Goal: Information Seeking & Learning: Learn about a topic

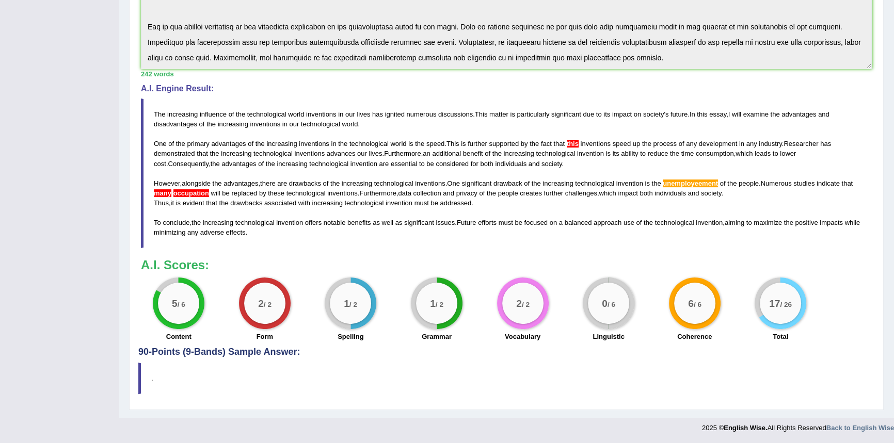
scroll to position [108, 0]
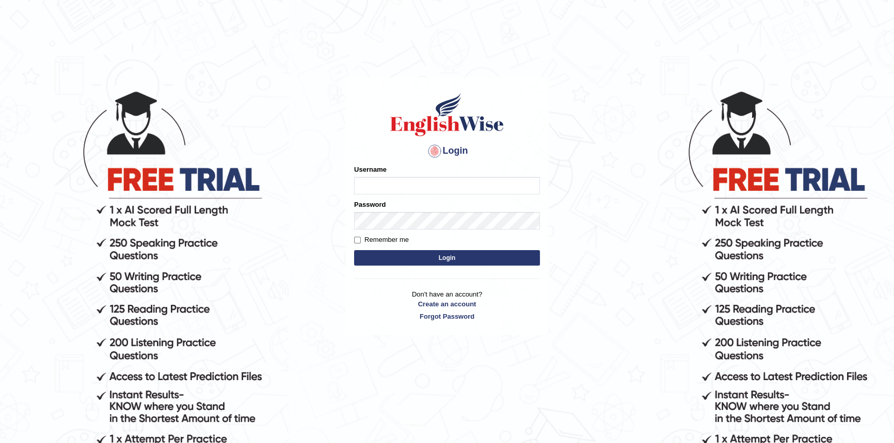
click at [392, 186] on input "Username" at bounding box center [447, 186] width 186 height 18
type input "javed02"
click at [354, 250] on button "Login" at bounding box center [447, 257] width 186 height 15
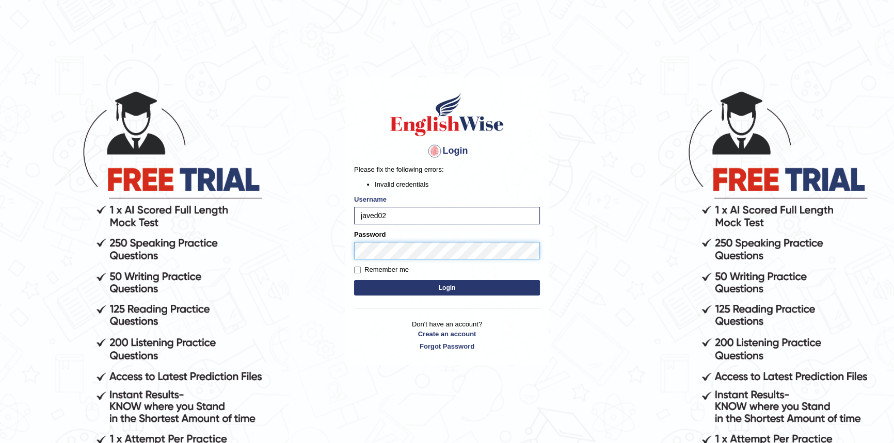
click at [352, 251] on div "Login Please fix the following errors: Invalid credentials Username javed02 Pas…" at bounding box center [446, 221] width 203 height 288
click at [415, 281] on button "Login" at bounding box center [447, 287] width 186 height 15
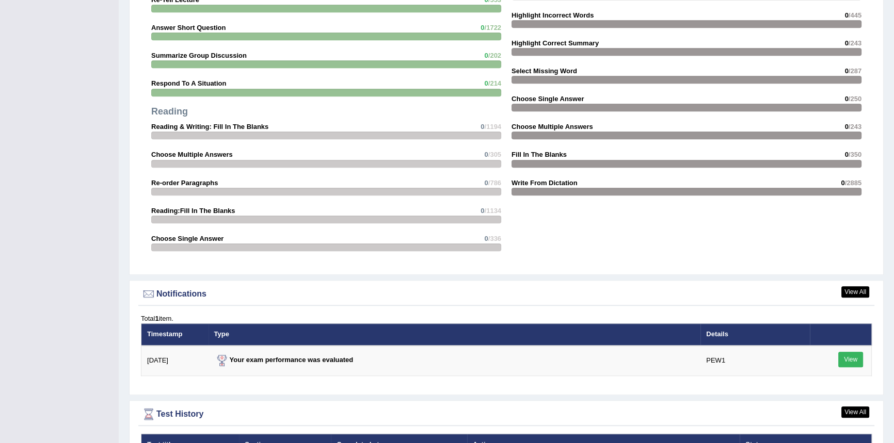
scroll to position [1140, 0]
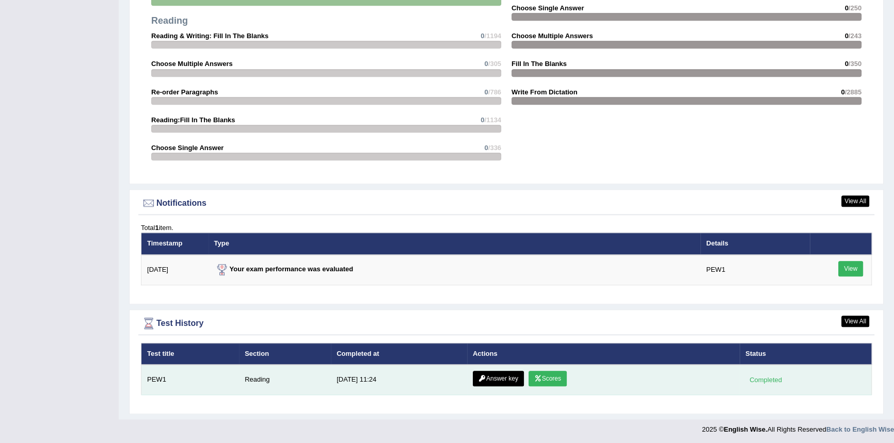
click at [511, 375] on link "Answer key" at bounding box center [498, 378] width 51 height 15
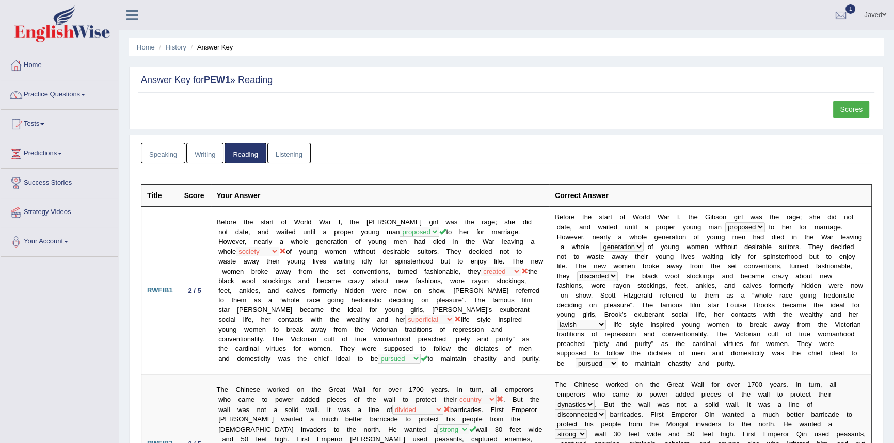
click at [863, 111] on link "Scores" at bounding box center [851, 110] width 36 height 18
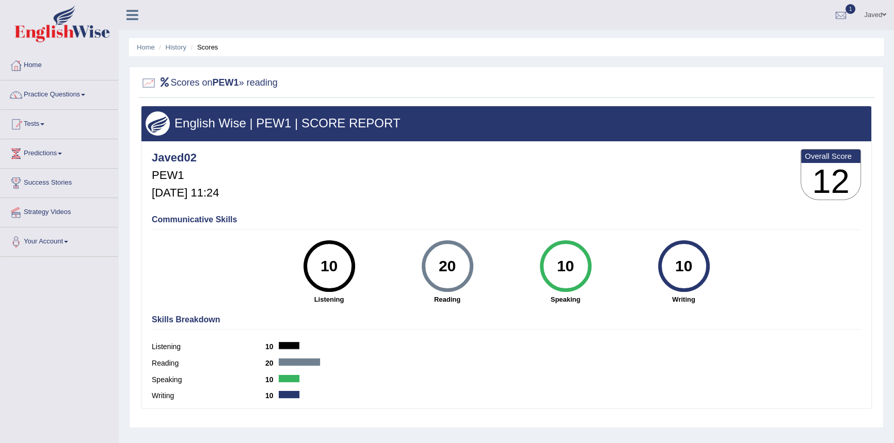
click at [34, 94] on link "Practice Questions" at bounding box center [60, 94] width 118 height 26
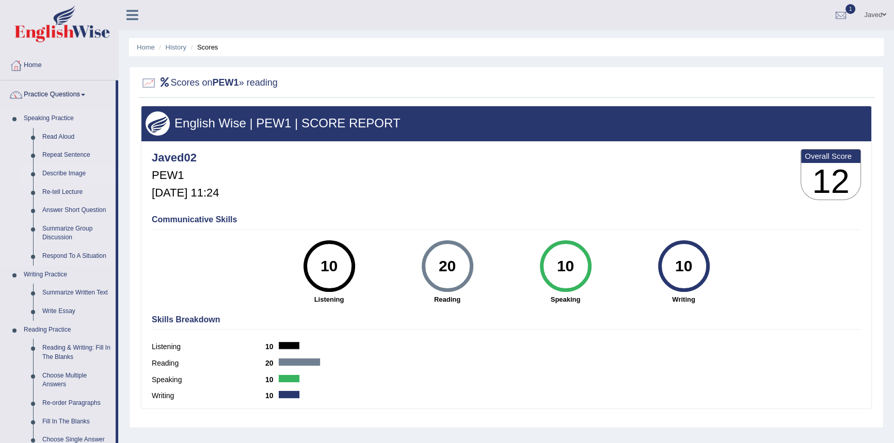
click at [63, 175] on link "Describe Image" at bounding box center [77, 174] width 78 height 19
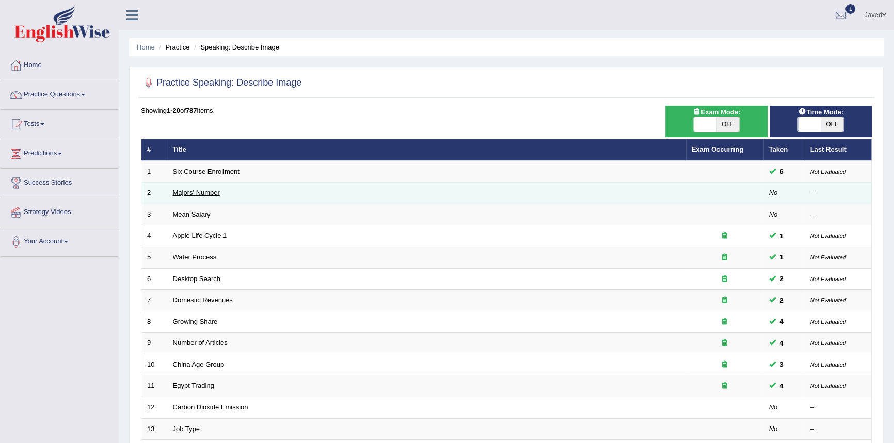
click at [203, 195] on link "Majors' Number" at bounding box center [196, 193] width 47 height 8
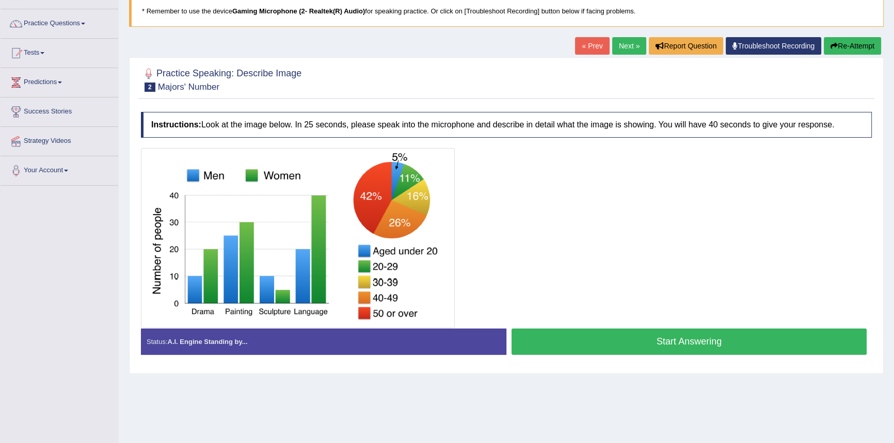
scroll to position [98, 0]
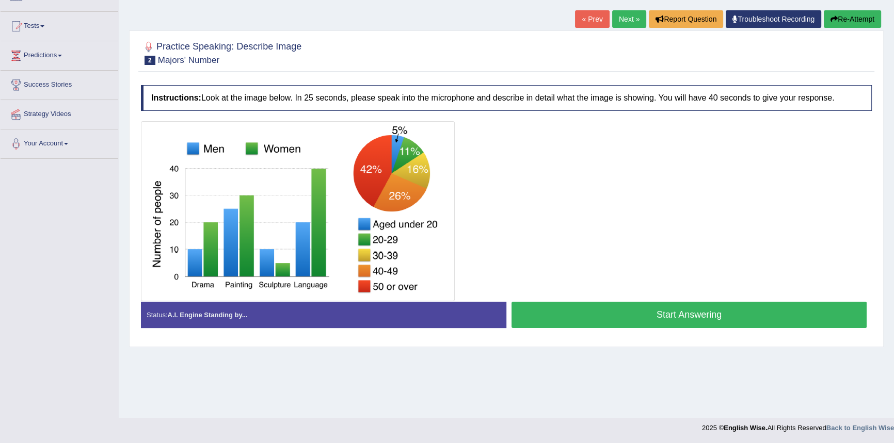
click at [242, 316] on strong "A.I. Engine Standing by..." at bounding box center [207, 315] width 80 height 8
click at [606, 309] on button "Start Answering" at bounding box center [688, 315] width 355 height 26
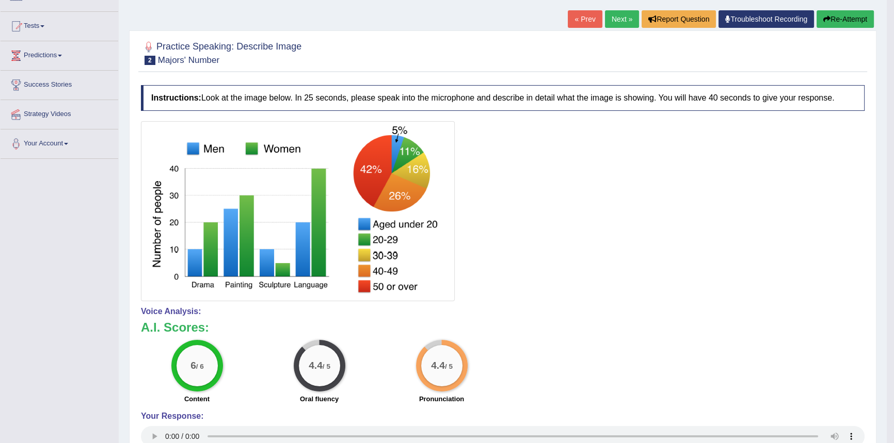
click at [612, 15] on link "Next »" at bounding box center [622, 19] width 34 height 18
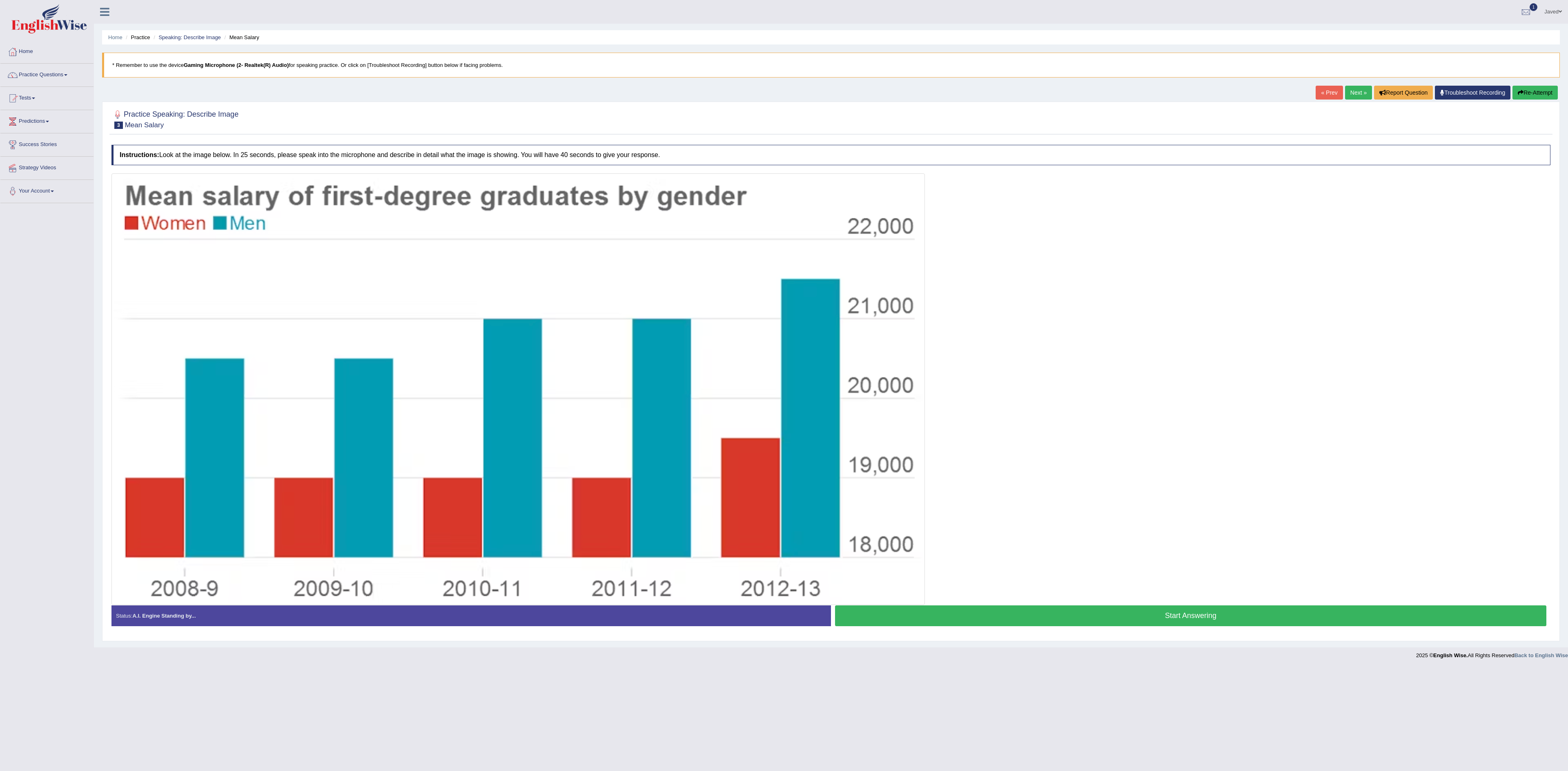
click at [706, 350] on button "Start Answering" at bounding box center [1190, 616] width 711 height 21
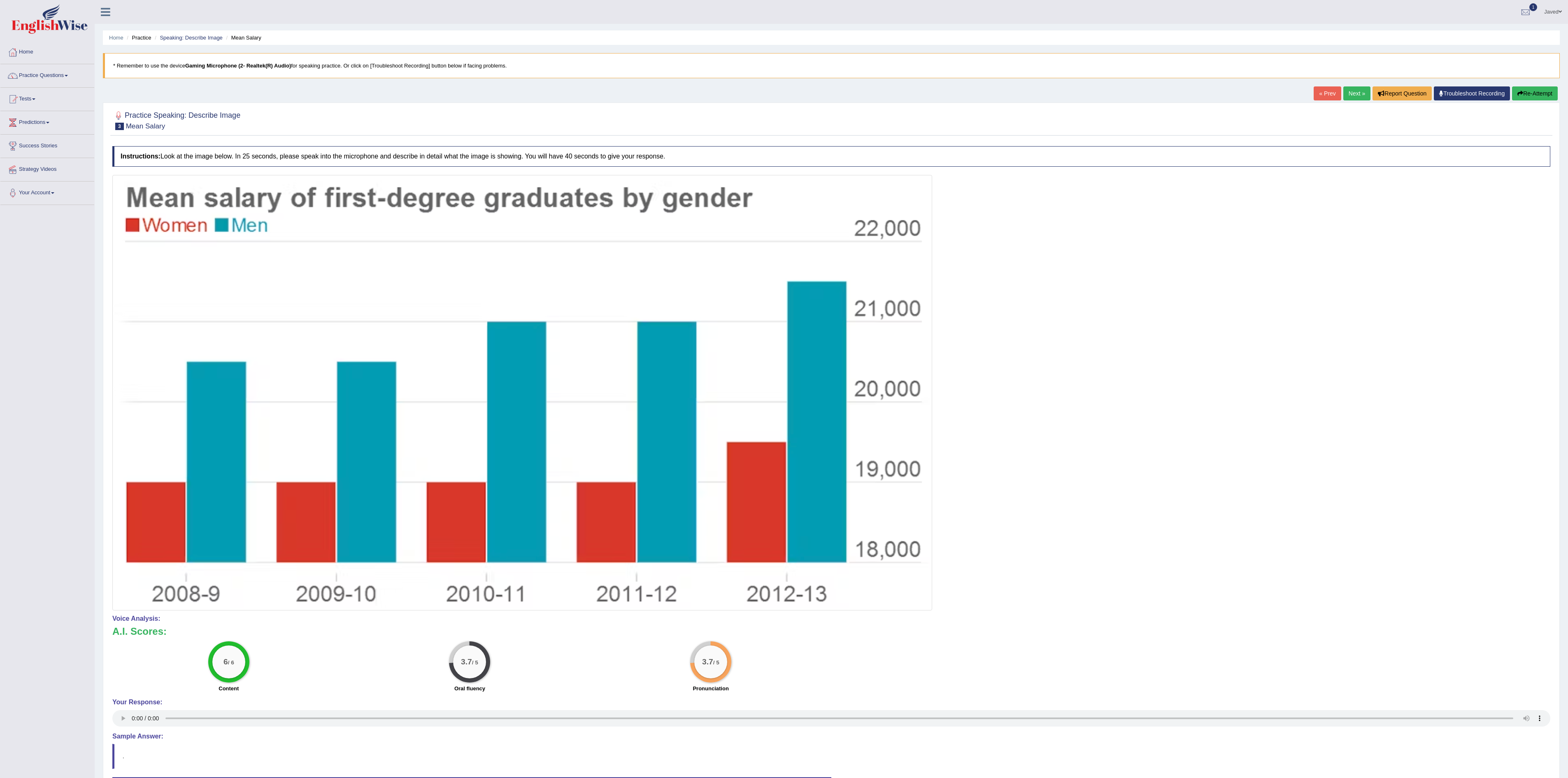
click at [712, 91] on button "Re-Attempt" at bounding box center [1535, 93] width 45 height 14
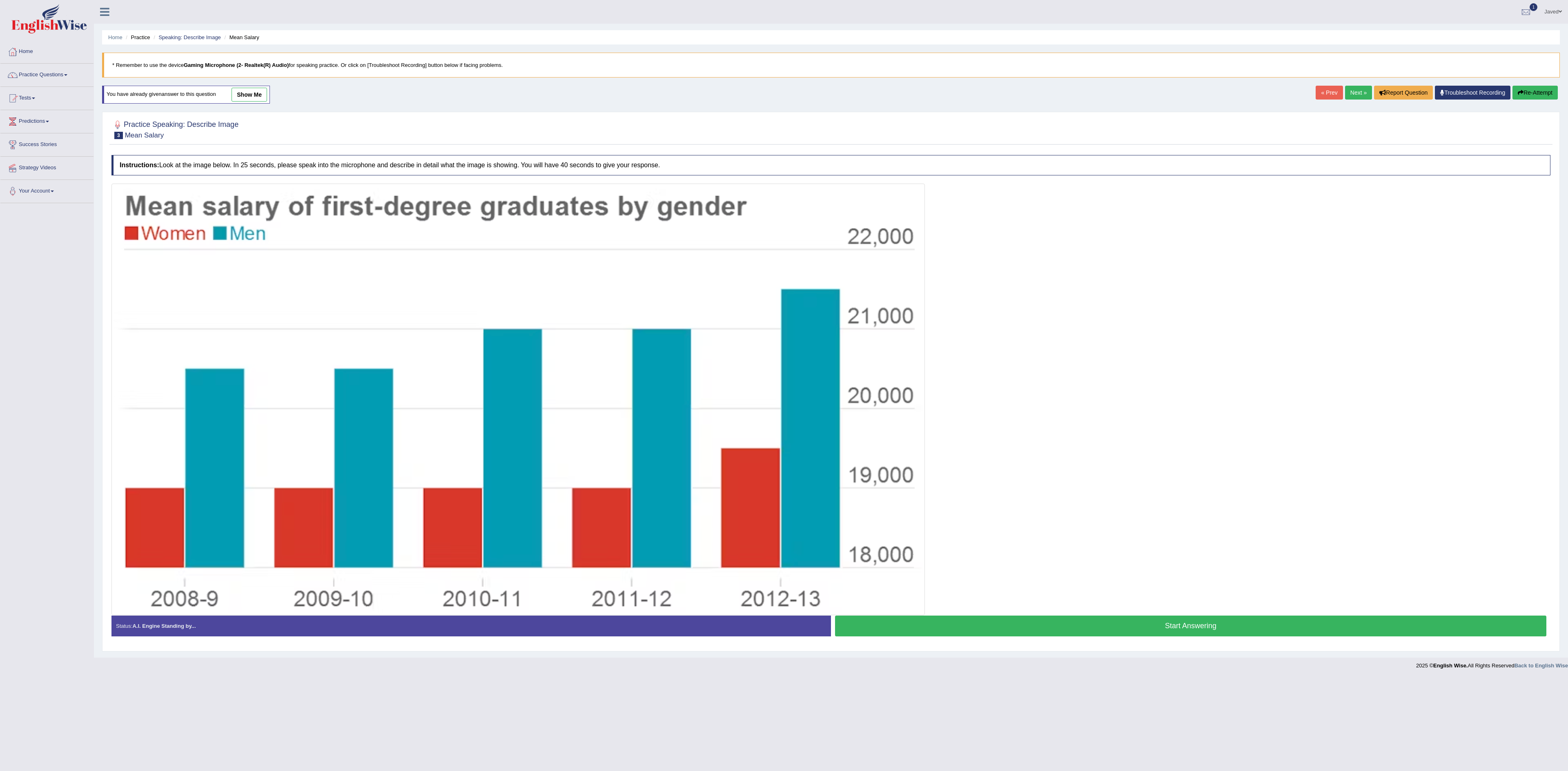
click at [898, 630] on button "Start Answering" at bounding box center [1190, 626] width 711 height 21
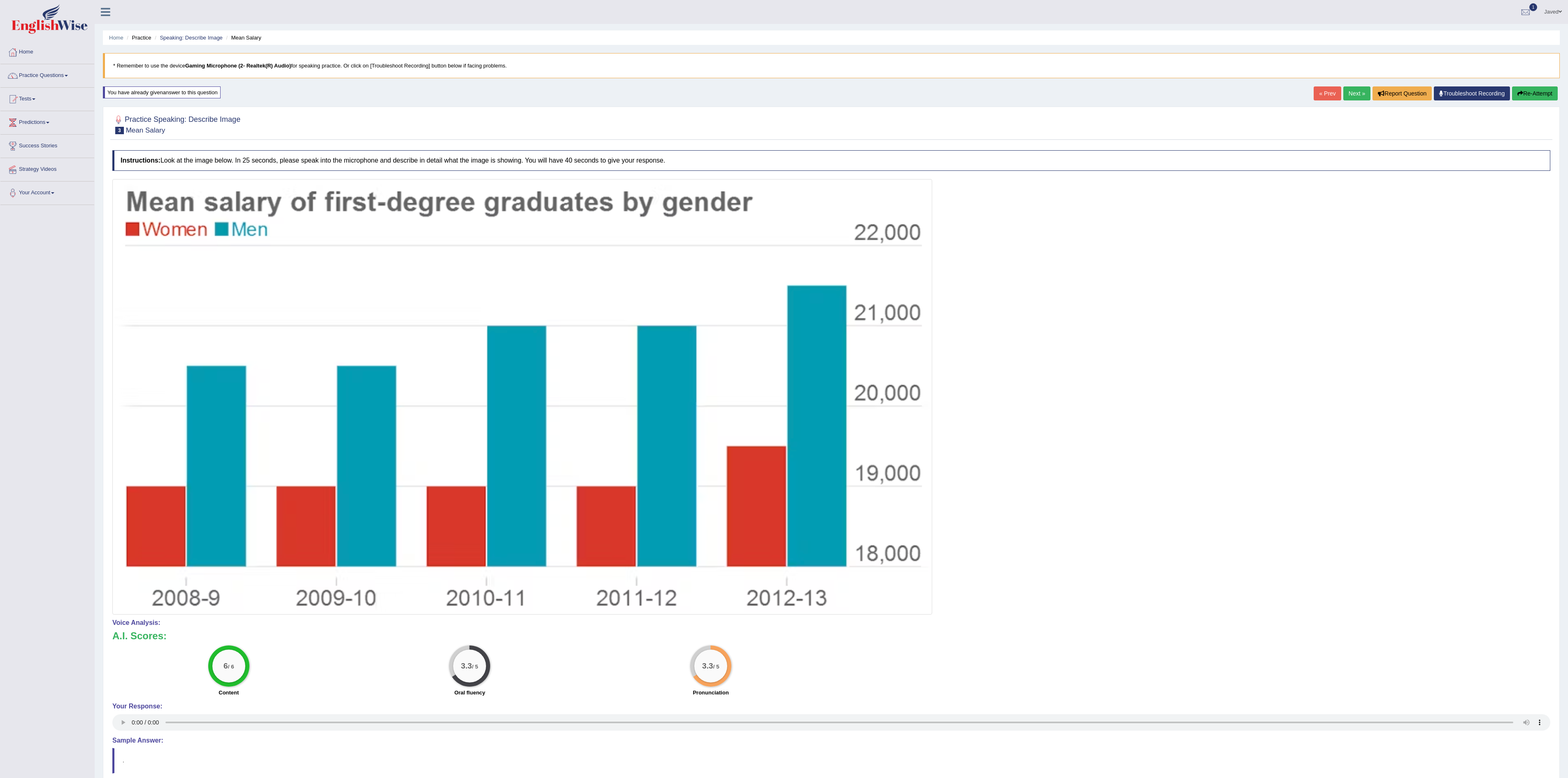
click at [1349, 100] on link "Next »" at bounding box center [1357, 93] width 27 height 14
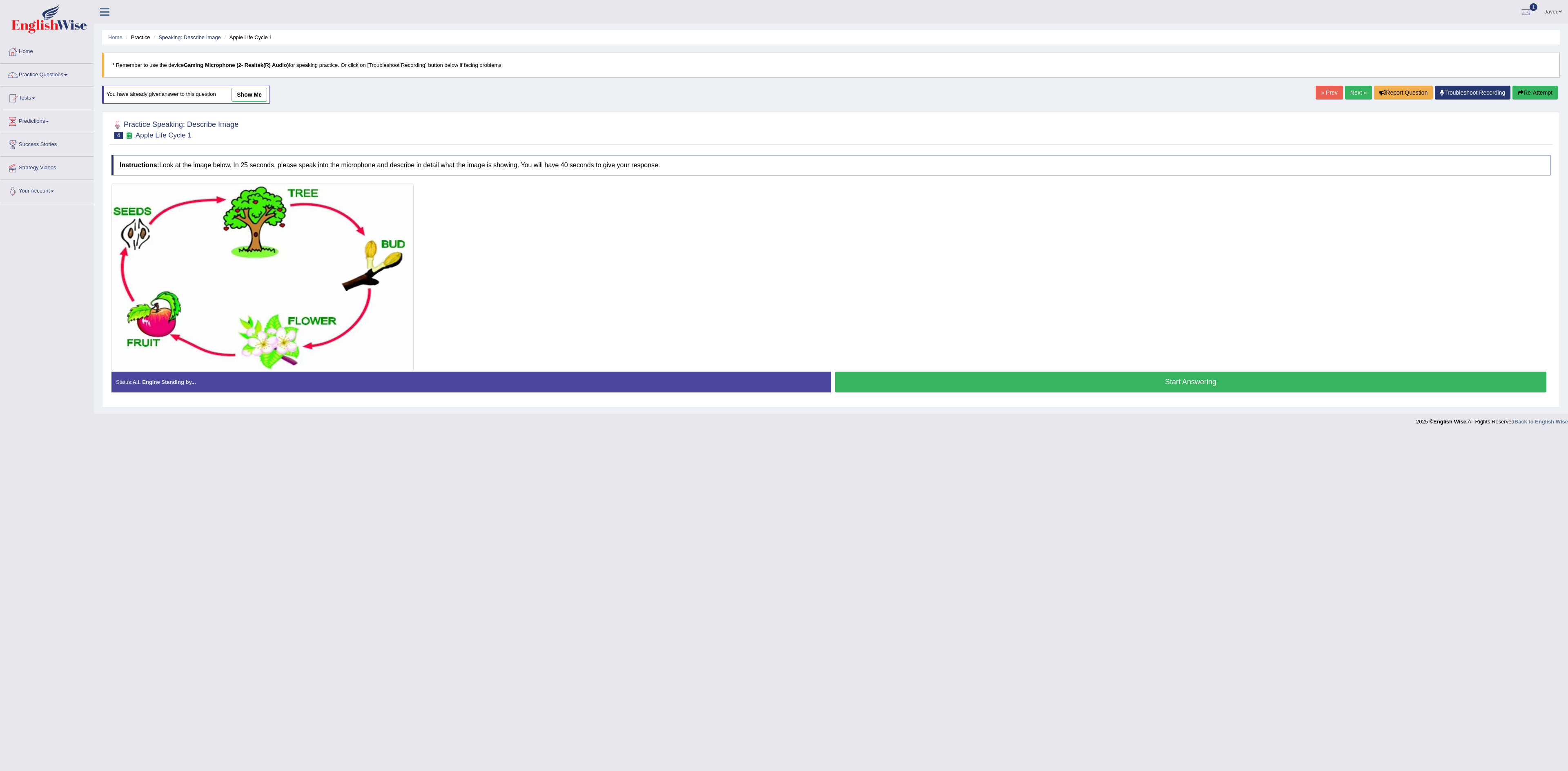
click at [1319, 94] on link "« Prev" at bounding box center [1329, 93] width 27 height 14
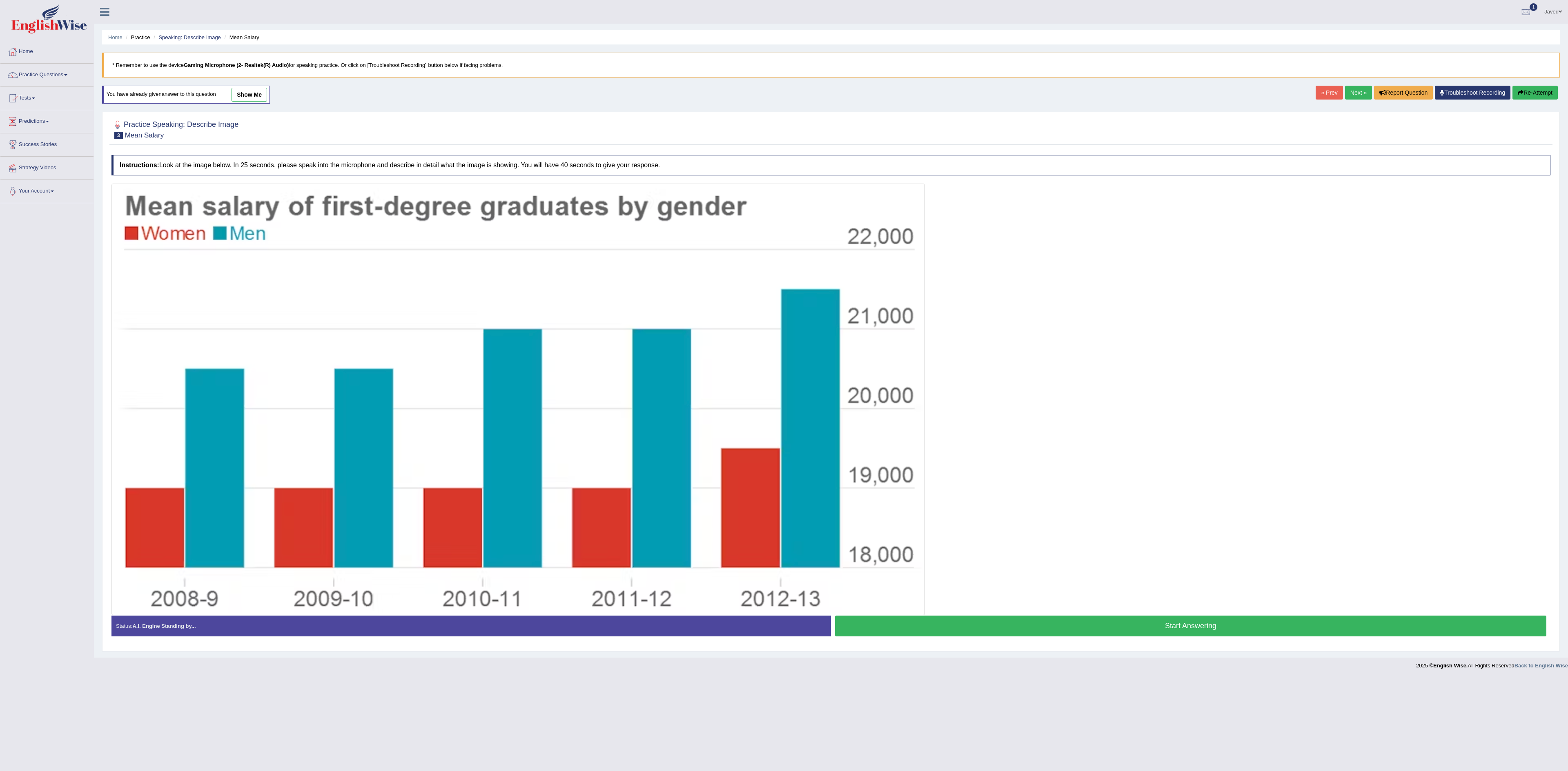
click at [247, 92] on link "show me" at bounding box center [249, 95] width 36 height 14
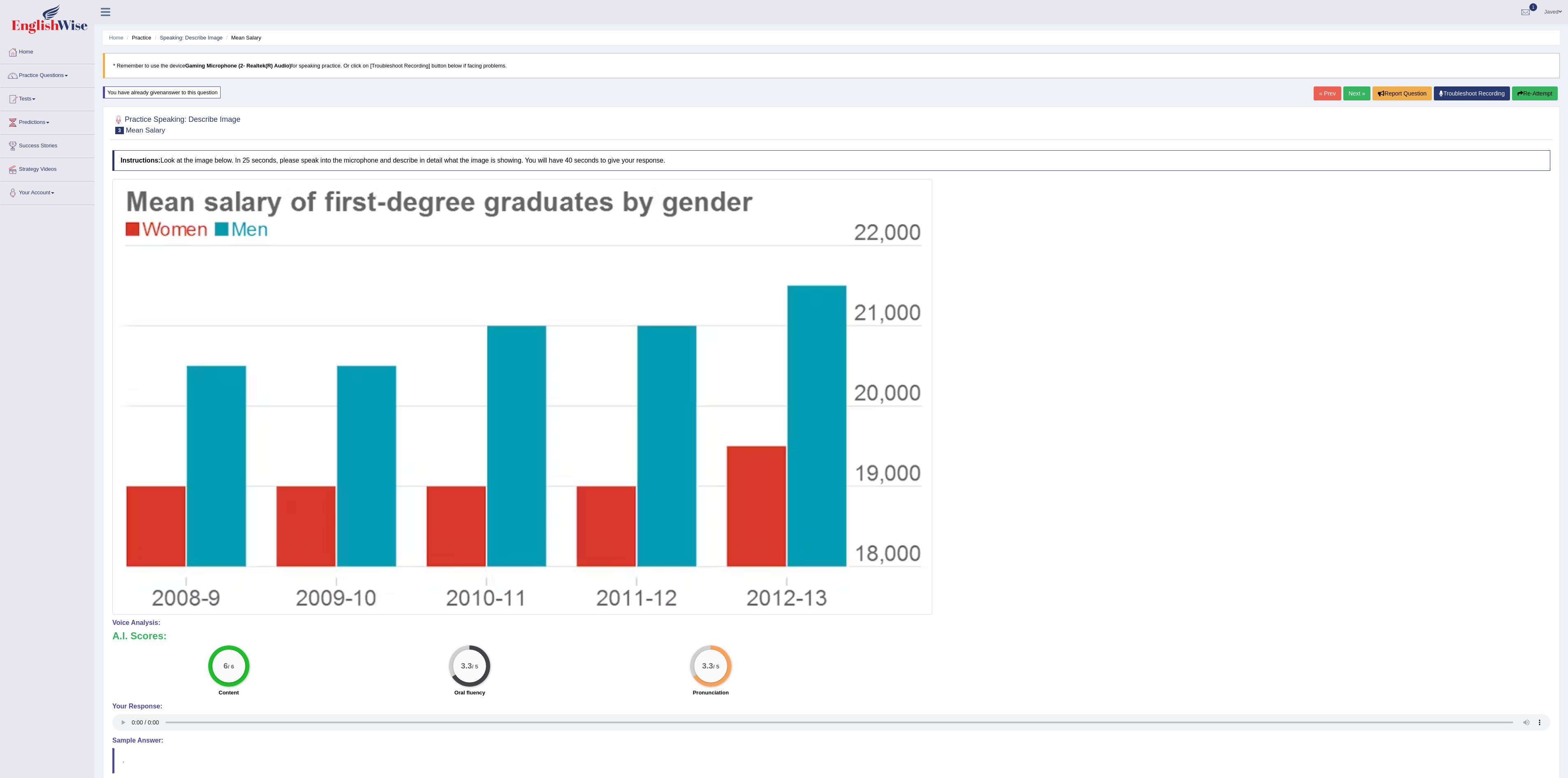
scroll to position [73, 0]
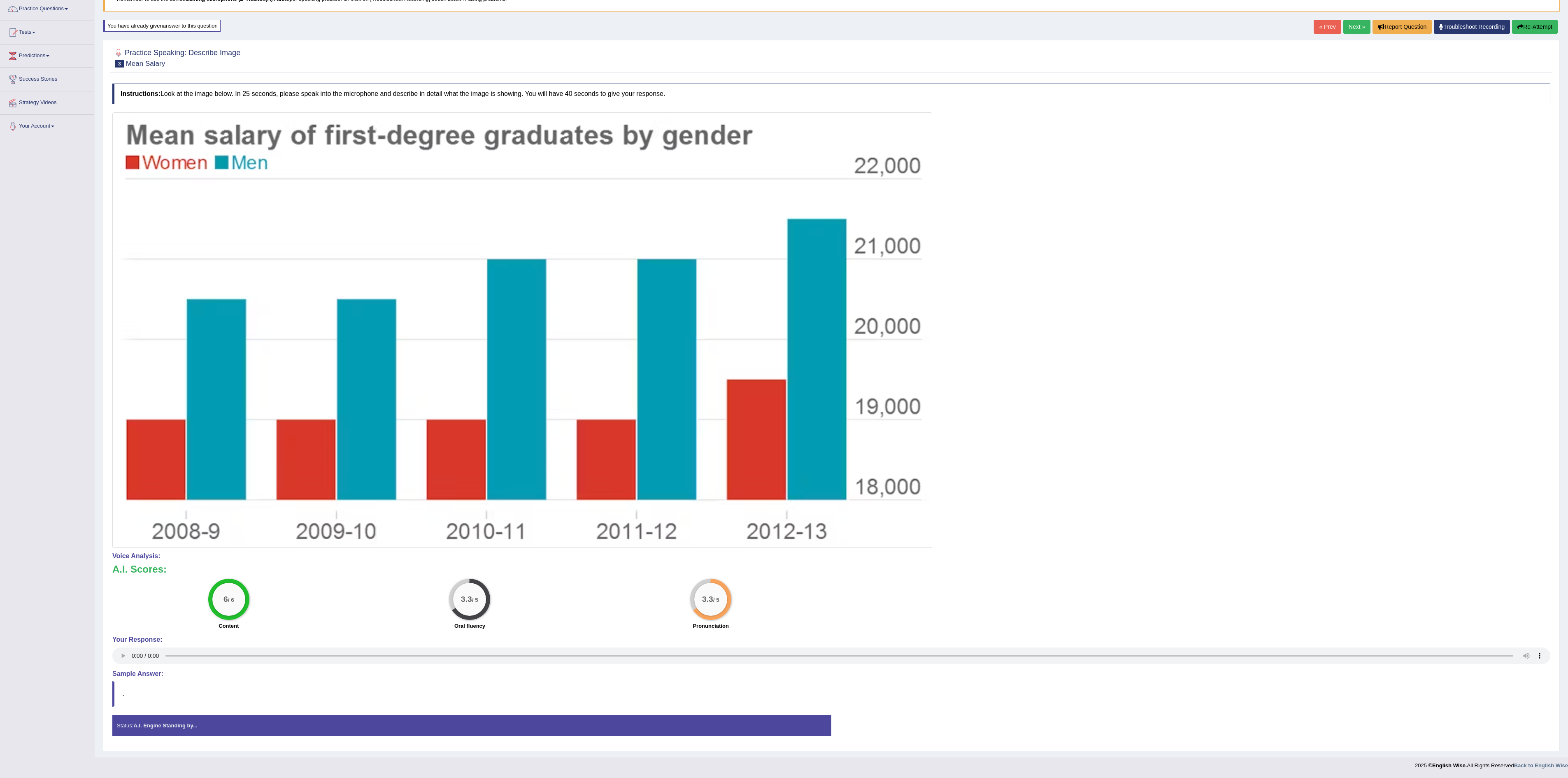
click at [1527, 28] on button "Re-Attempt" at bounding box center [1535, 27] width 45 height 14
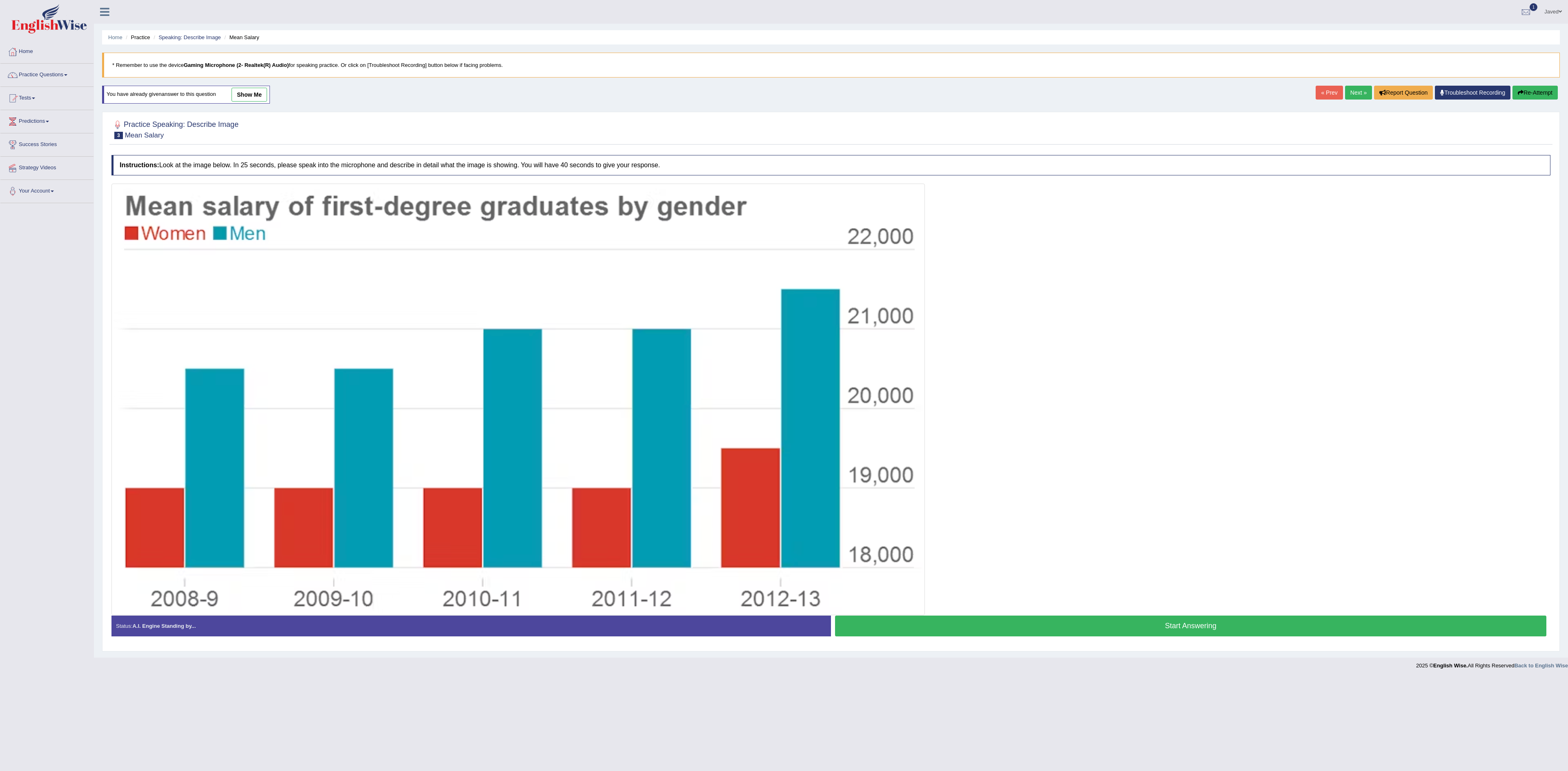
click at [1104, 632] on button "Start Answering" at bounding box center [1190, 626] width 711 height 21
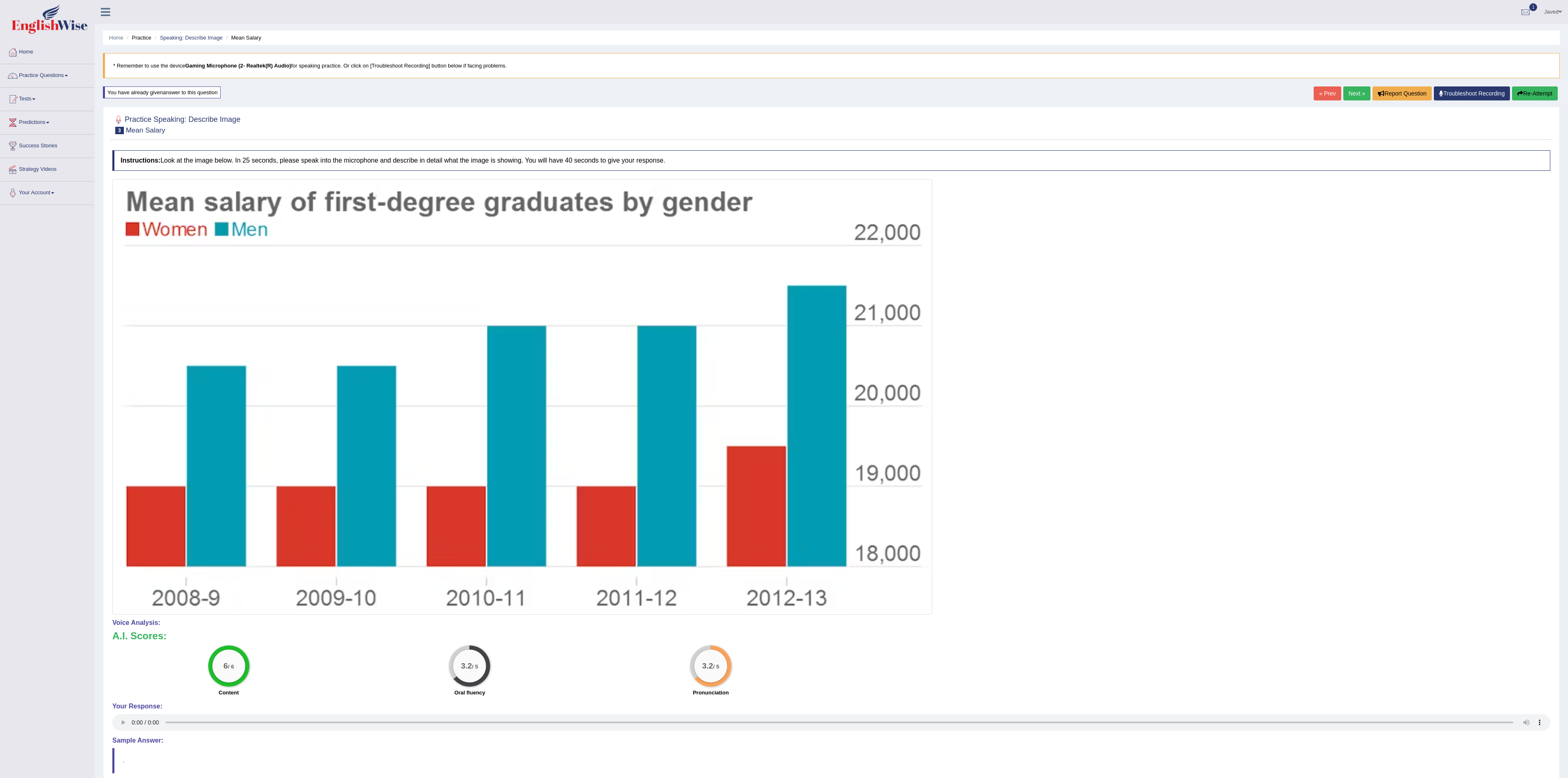
click at [1549, 93] on button "Re-Attempt" at bounding box center [1535, 93] width 45 height 14
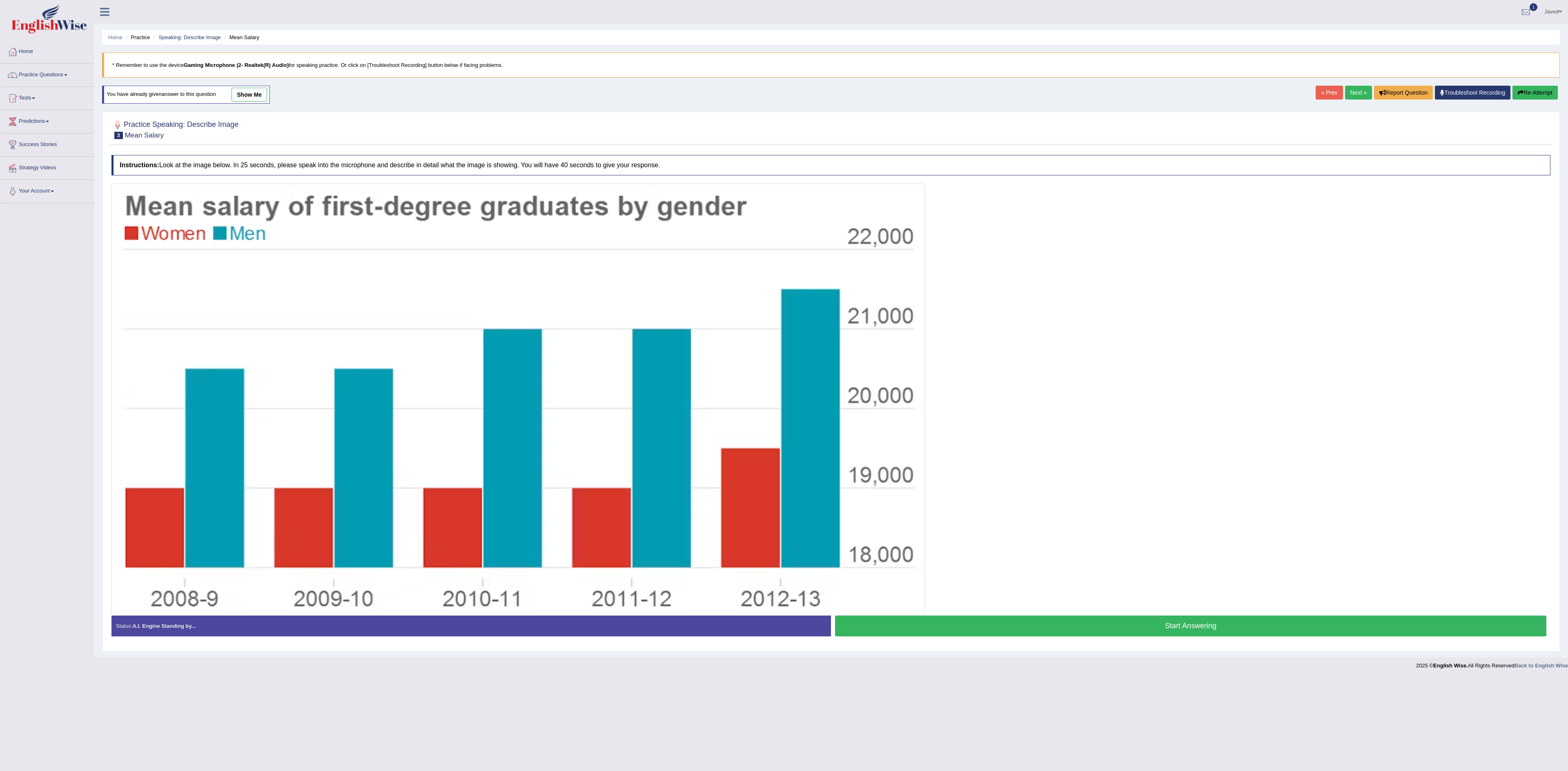
click at [1023, 628] on button "Start Answering" at bounding box center [1190, 626] width 711 height 21
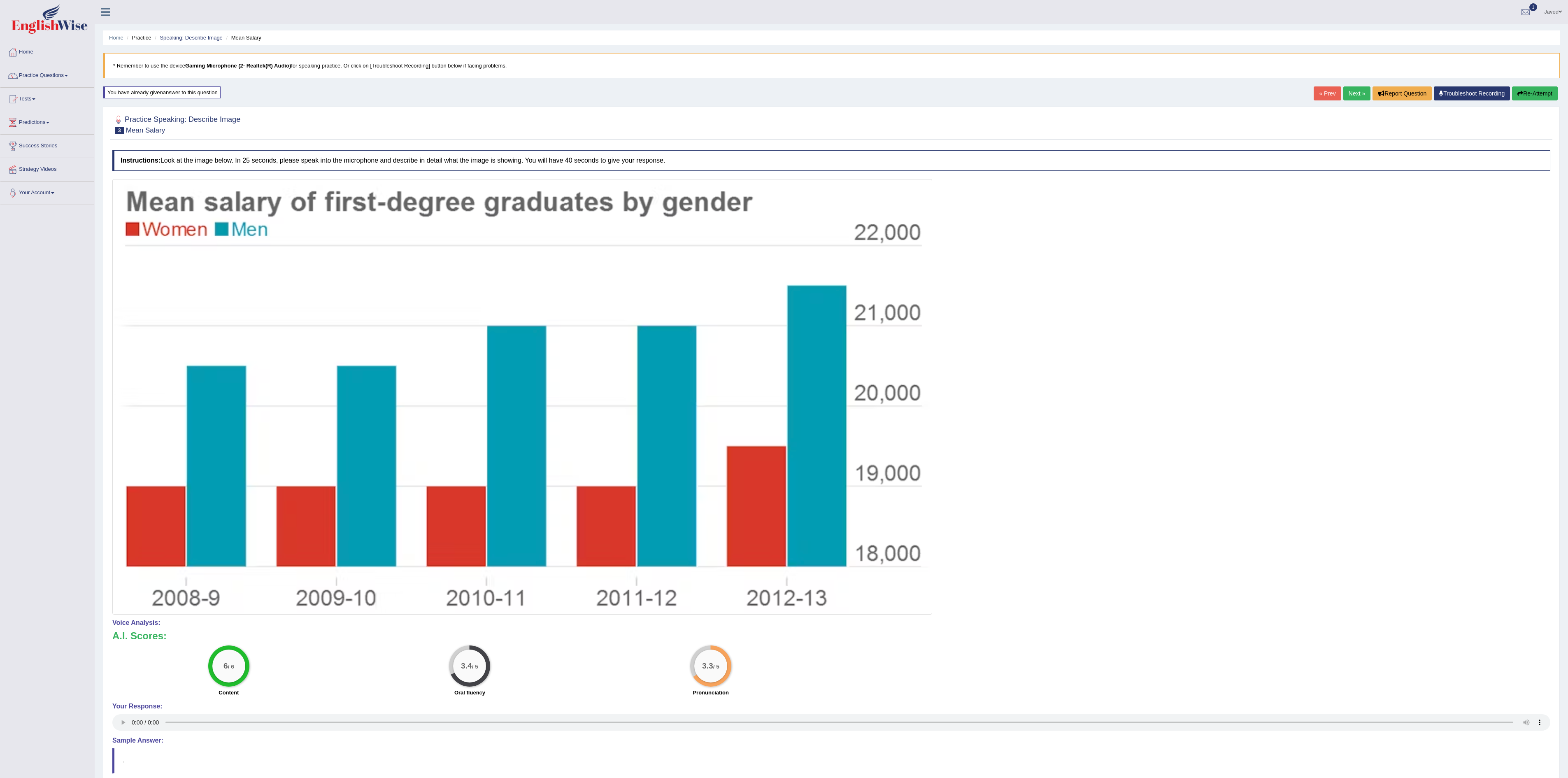
click at [1351, 92] on link "Next »" at bounding box center [1357, 93] width 27 height 14
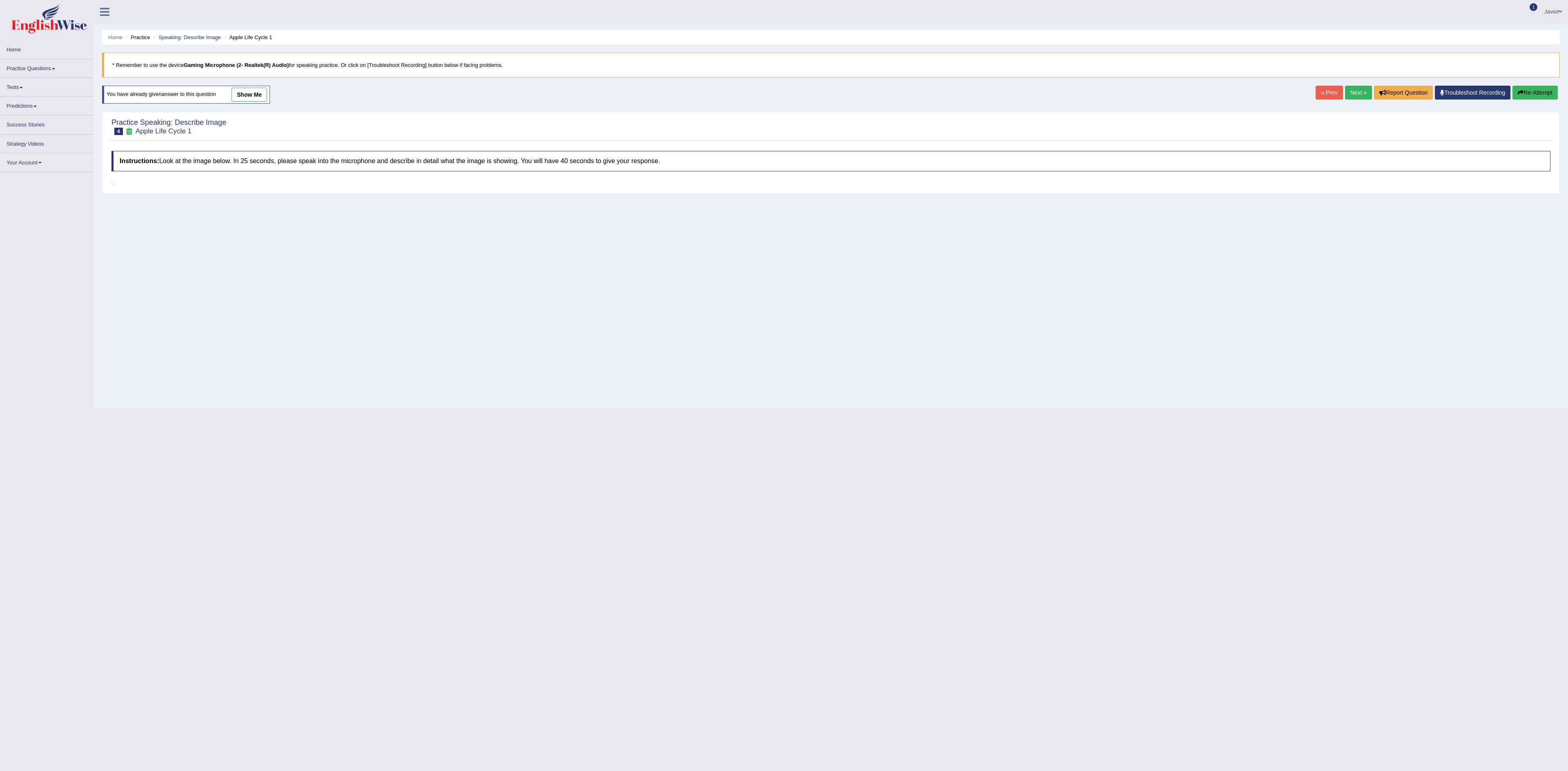
click at [26, 70] on link "Practice Questions" at bounding box center [47, 67] width 93 height 16
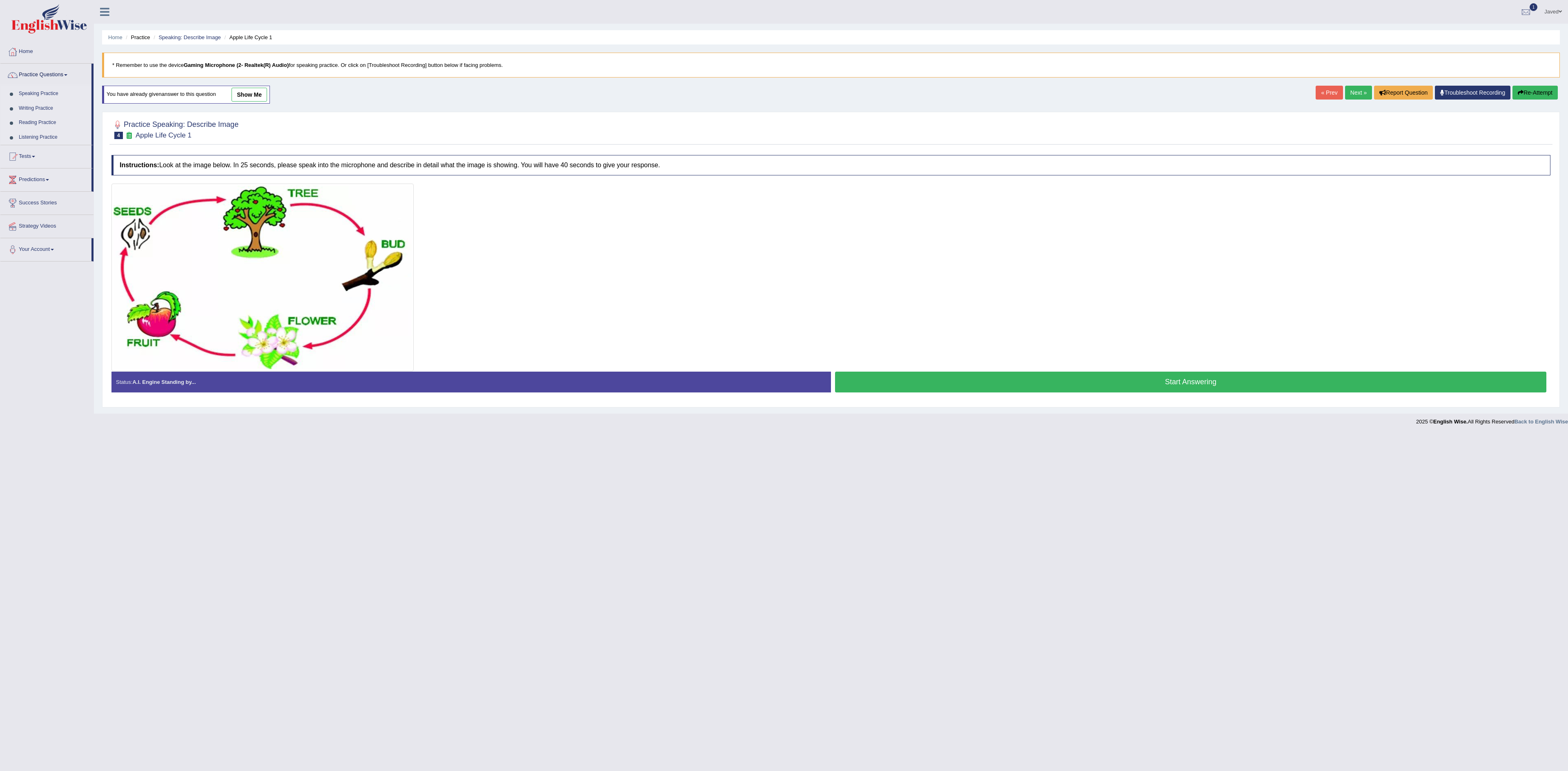
click at [40, 97] on link "Speaking Practice" at bounding box center [53, 93] width 77 height 15
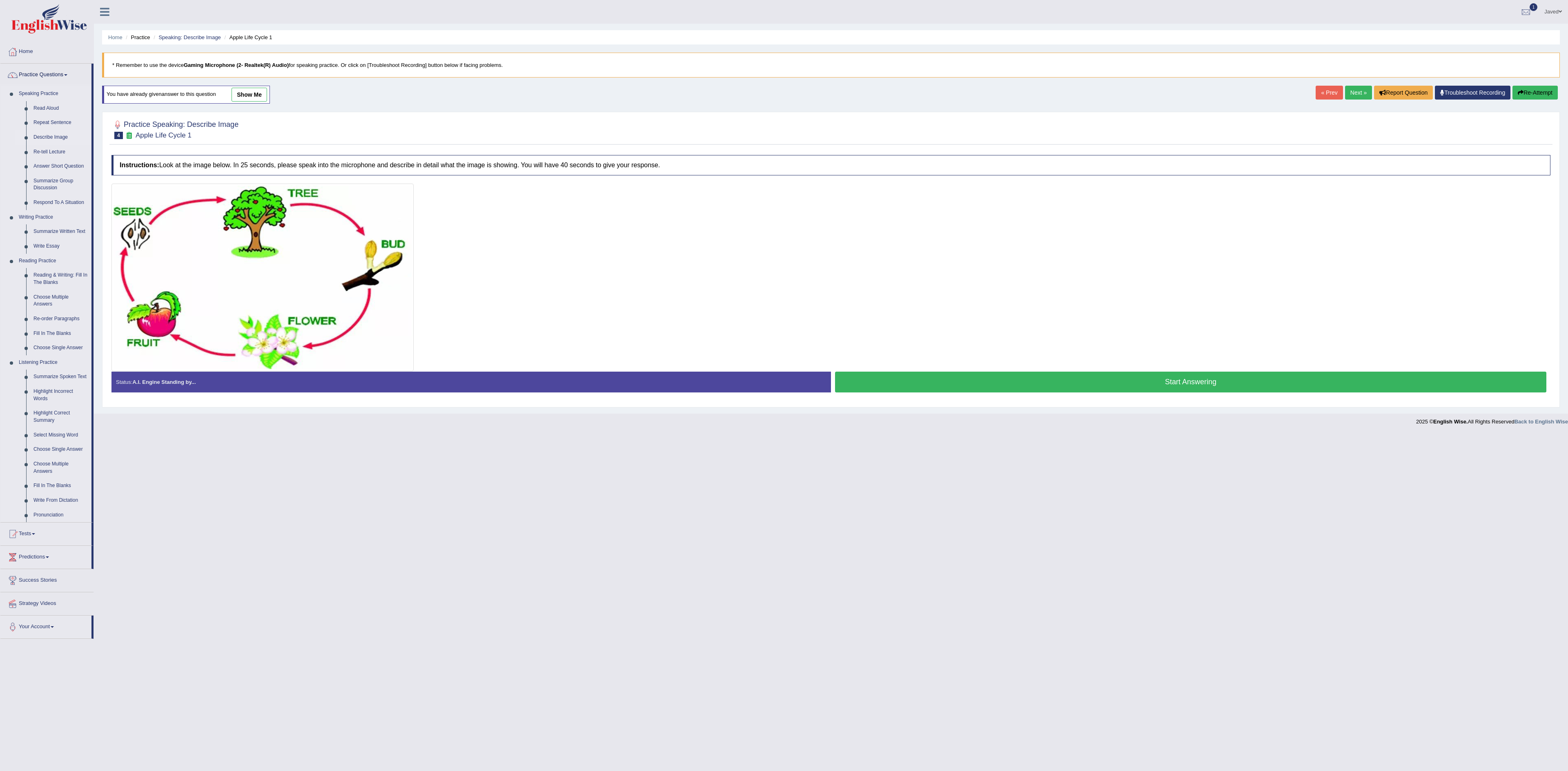
click at [53, 136] on link "Describe Image" at bounding box center [61, 138] width 62 height 15
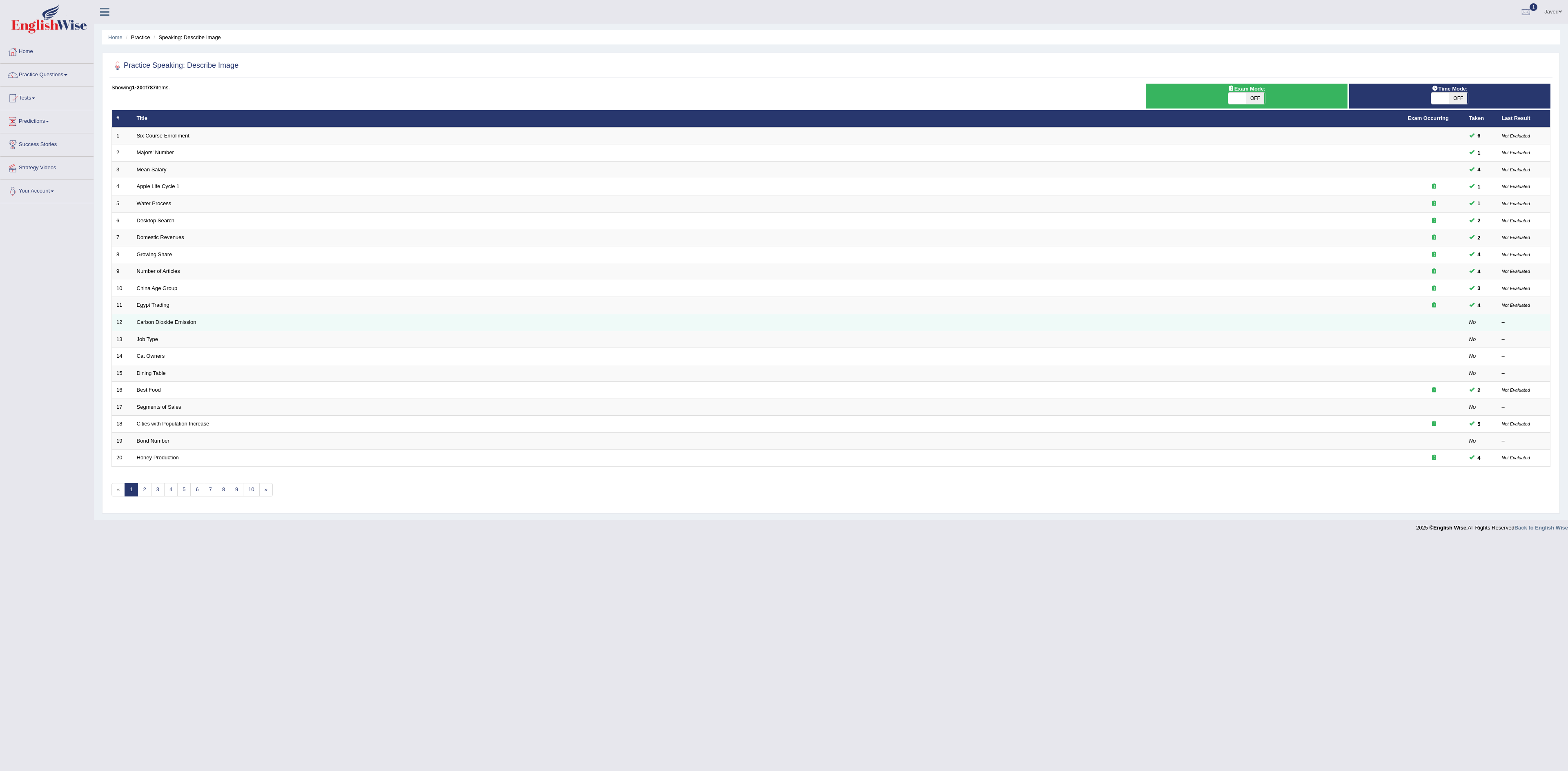
click at [1327, 330] on td "Carbon Dioxide Emission" at bounding box center [767, 323] width 1271 height 17
click at [157, 325] on link "Carbon Dioxide Emission" at bounding box center [166, 323] width 59 height 6
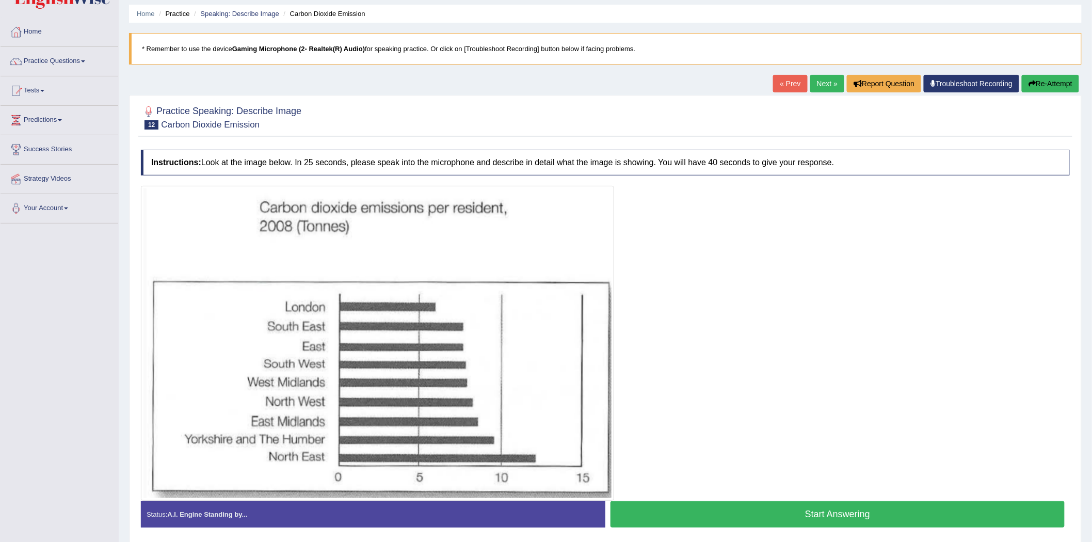
scroll to position [71, 0]
